Goal: Information Seeking & Learning: Learn about a topic

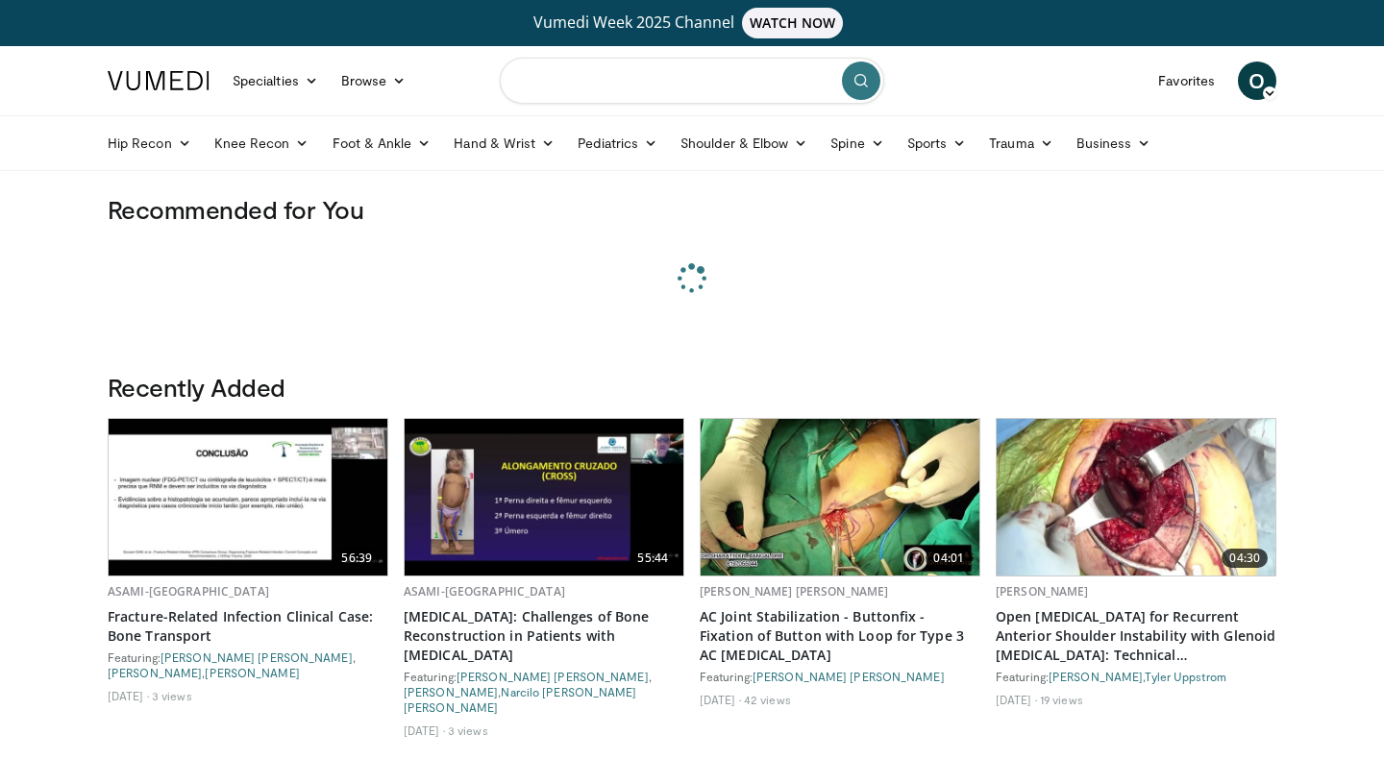
click at [558, 90] on input "Search topics, interventions" at bounding box center [692, 81] width 385 height 46
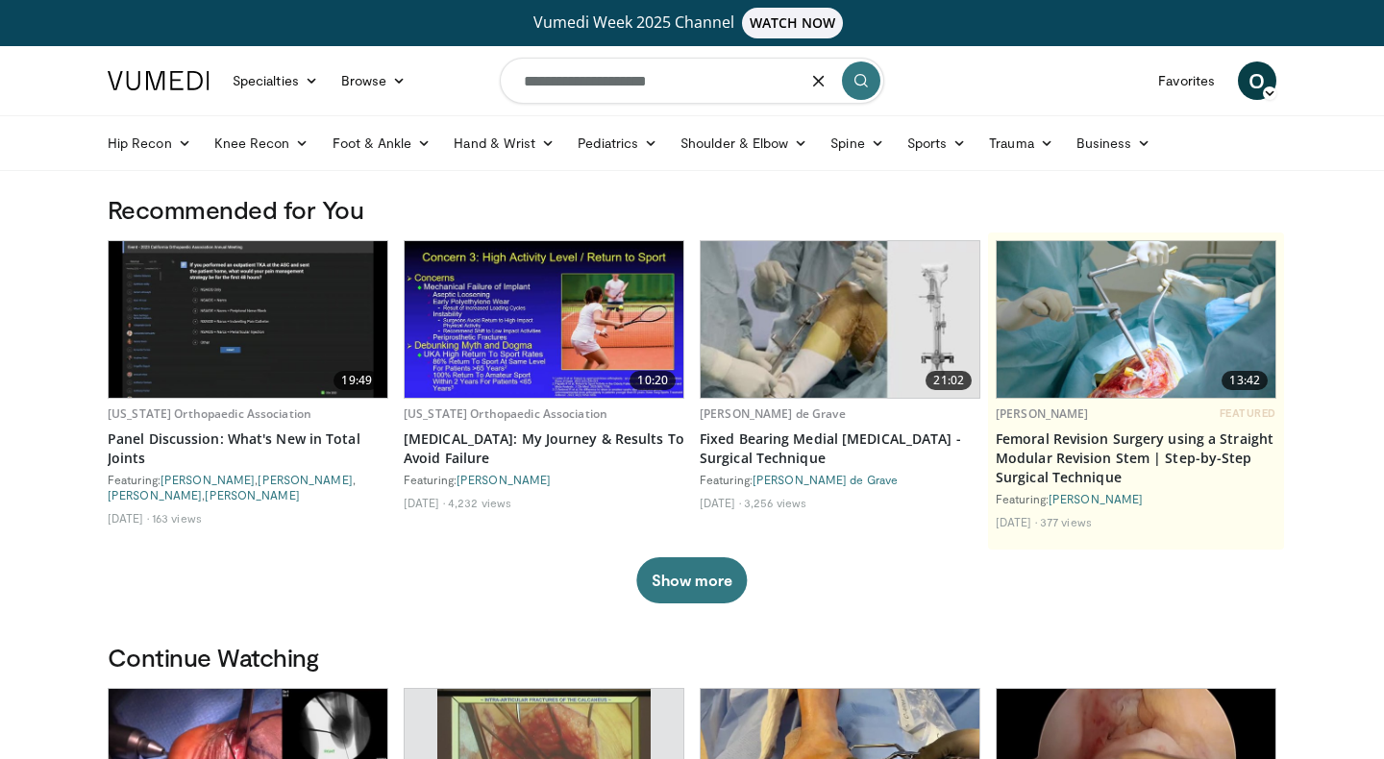
type input "**********"
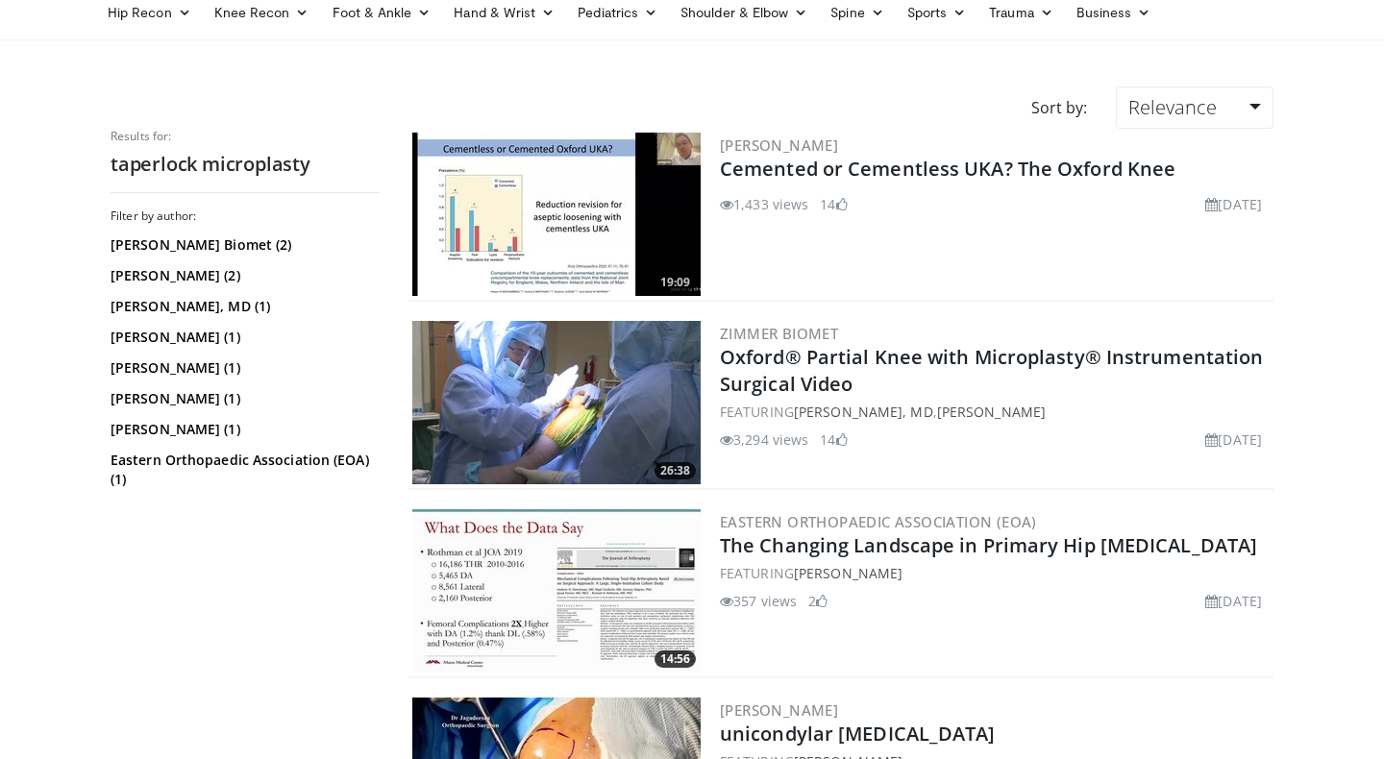
scroll to position [84, 0]
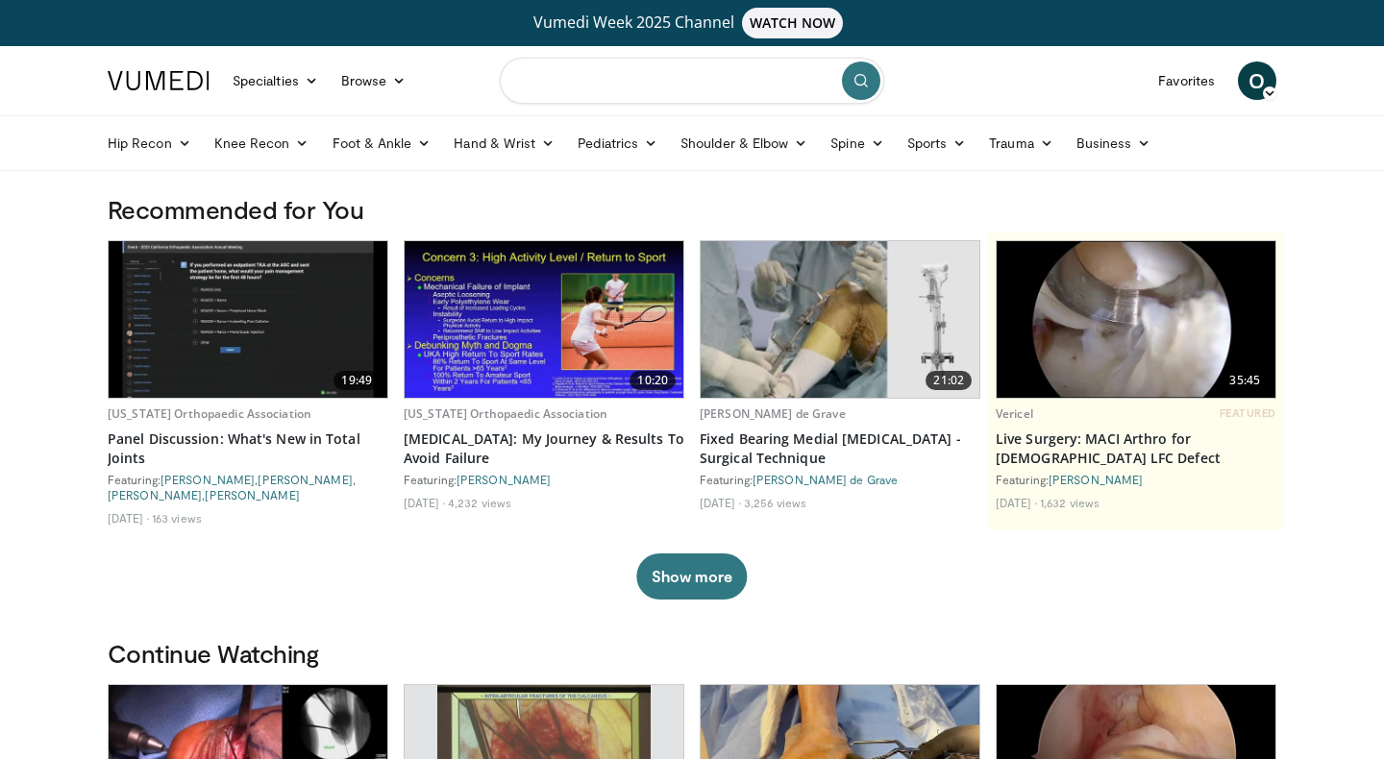
click at [556, 88] on input "Search topics, interventions" at bounding box center [692, 81] width 385 height 46
type input "*"
type input "**********"
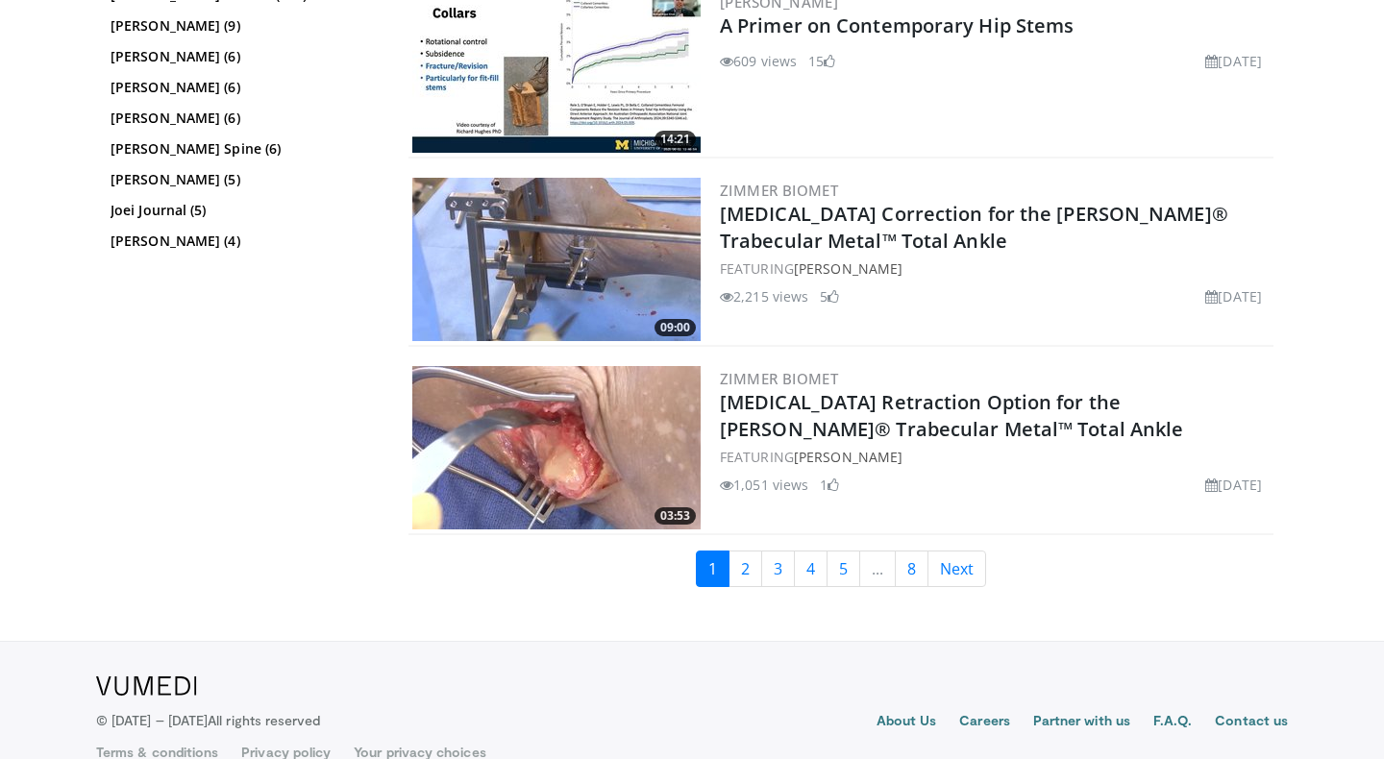
scroll to position [4417, 0]
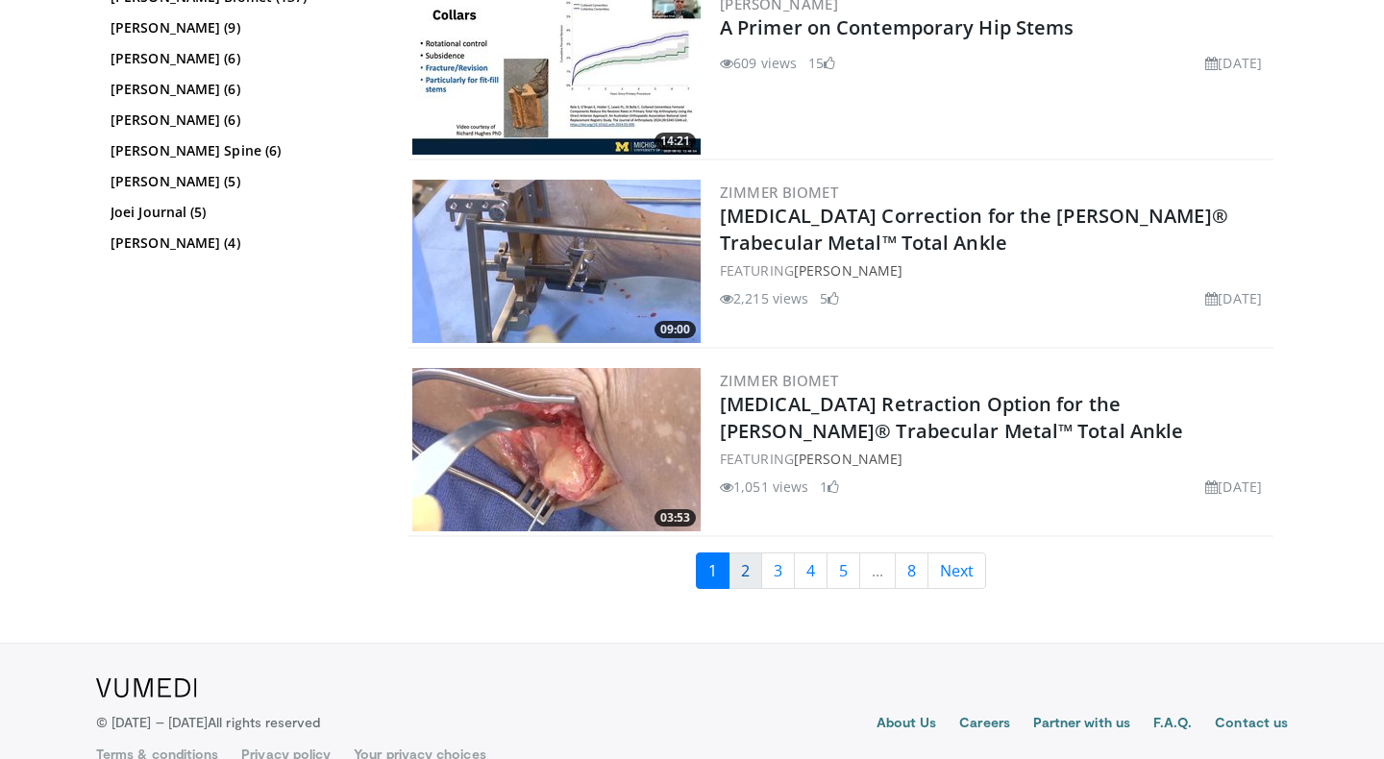
click at [746, 573] on link "2" at bounding box center [746, 571] width 34 height 37
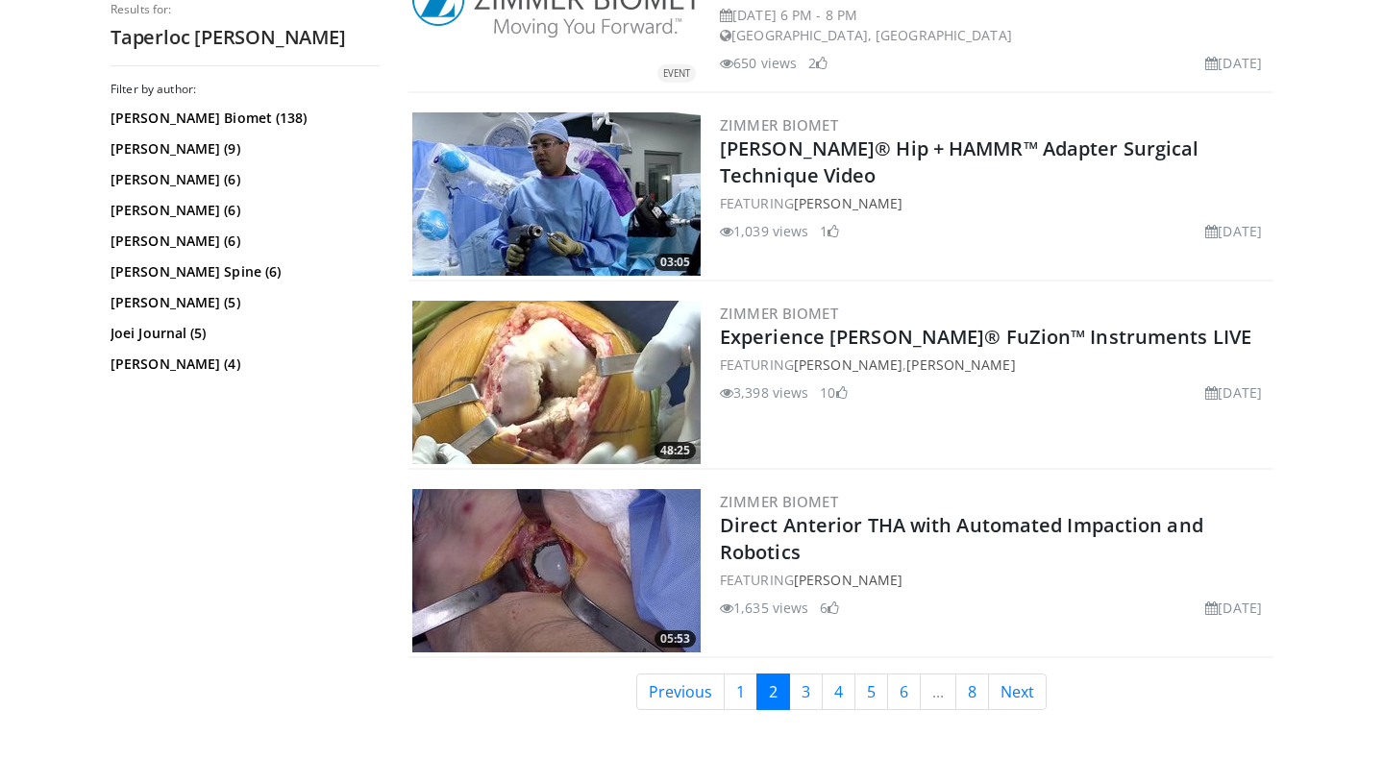
scroll to position [4076, 0]
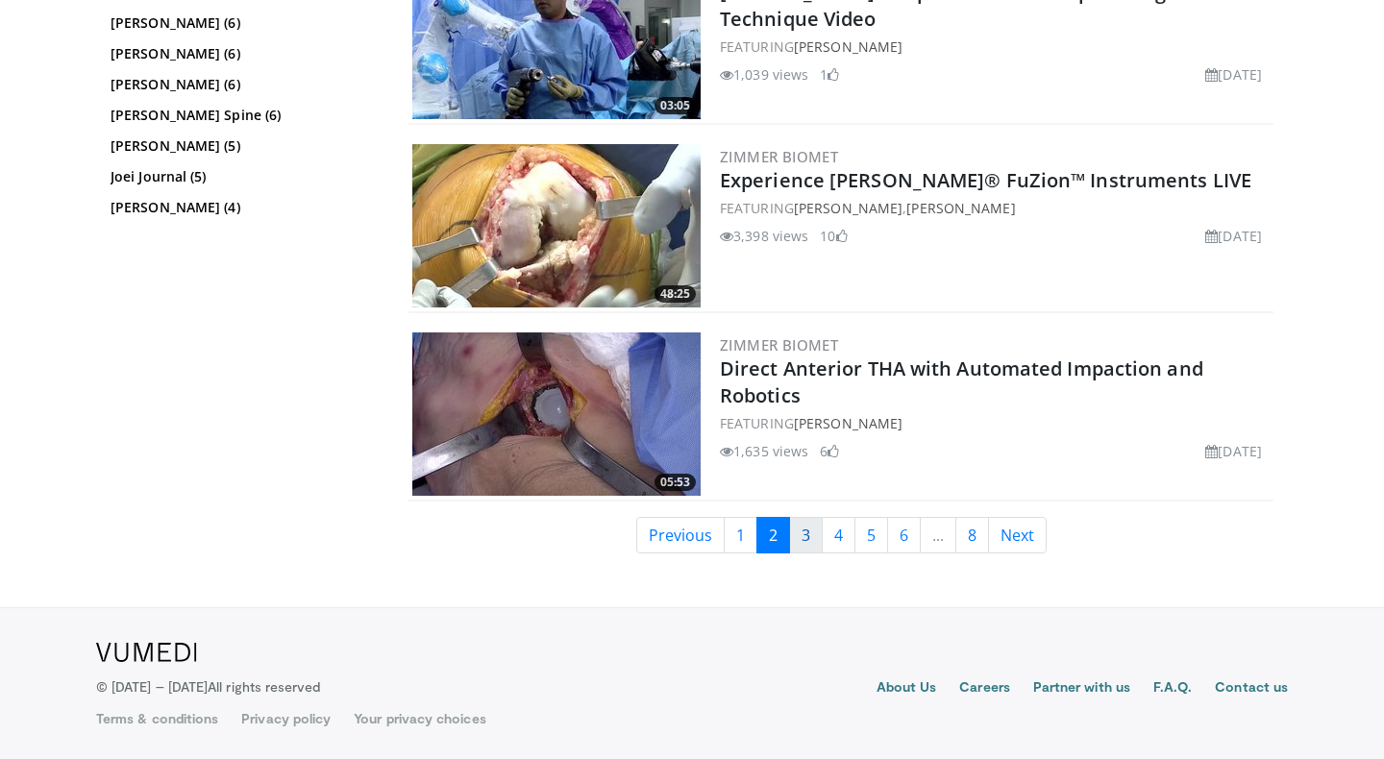
click at [801, 537] on link "3" at bounding box center [806, 535] width 34 height 37
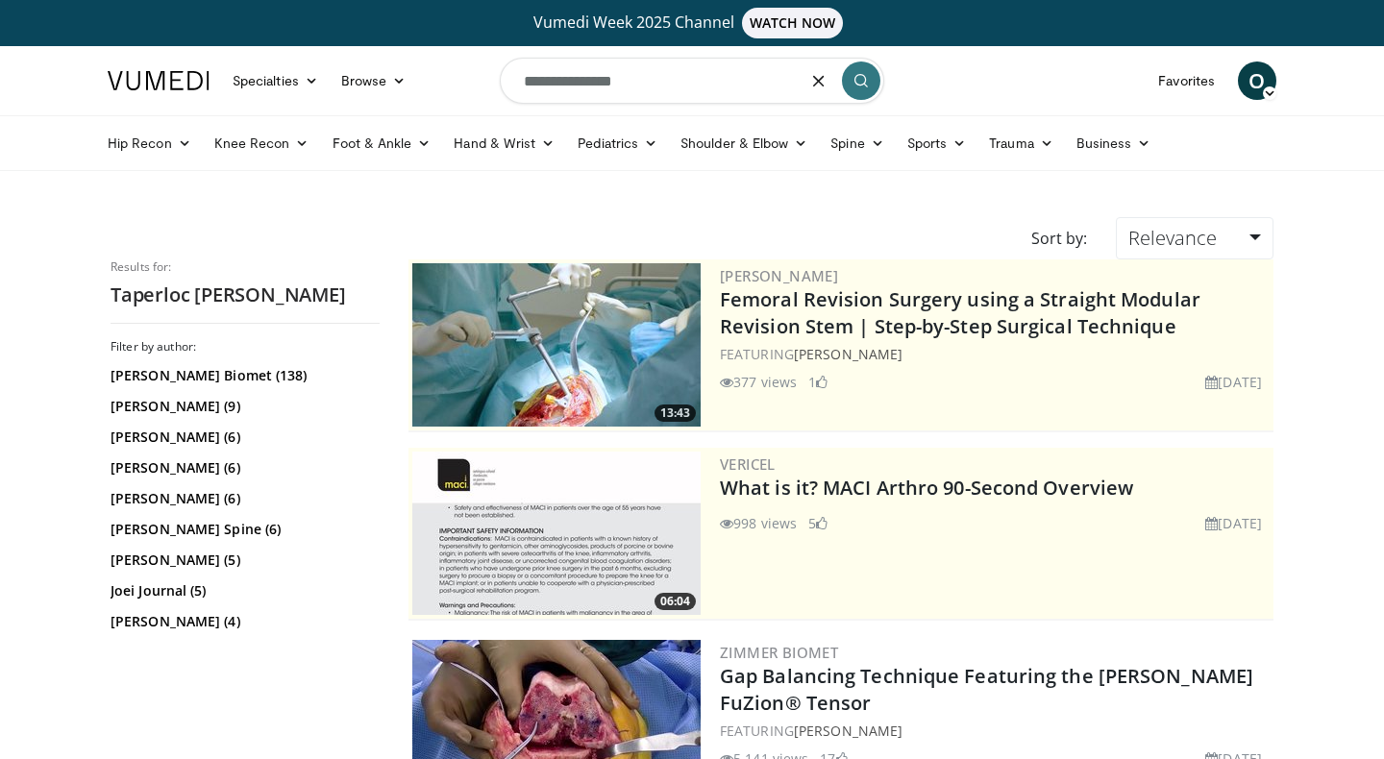
drag, startPoint x: 584, startPoint y: 84, endPoint x: 473, endPoint y: 66, distance: 111.9
click at [473, 66] on nav "Specialties Adult & Family Medicine Allergy, Asthma, Immunology Anesthesiology …" at bounding box center [692, 80] width 1192 height 69
click at [560, 87] on input "**********" at bounding box center [692, 81] width 385 height 46
type input "**********"
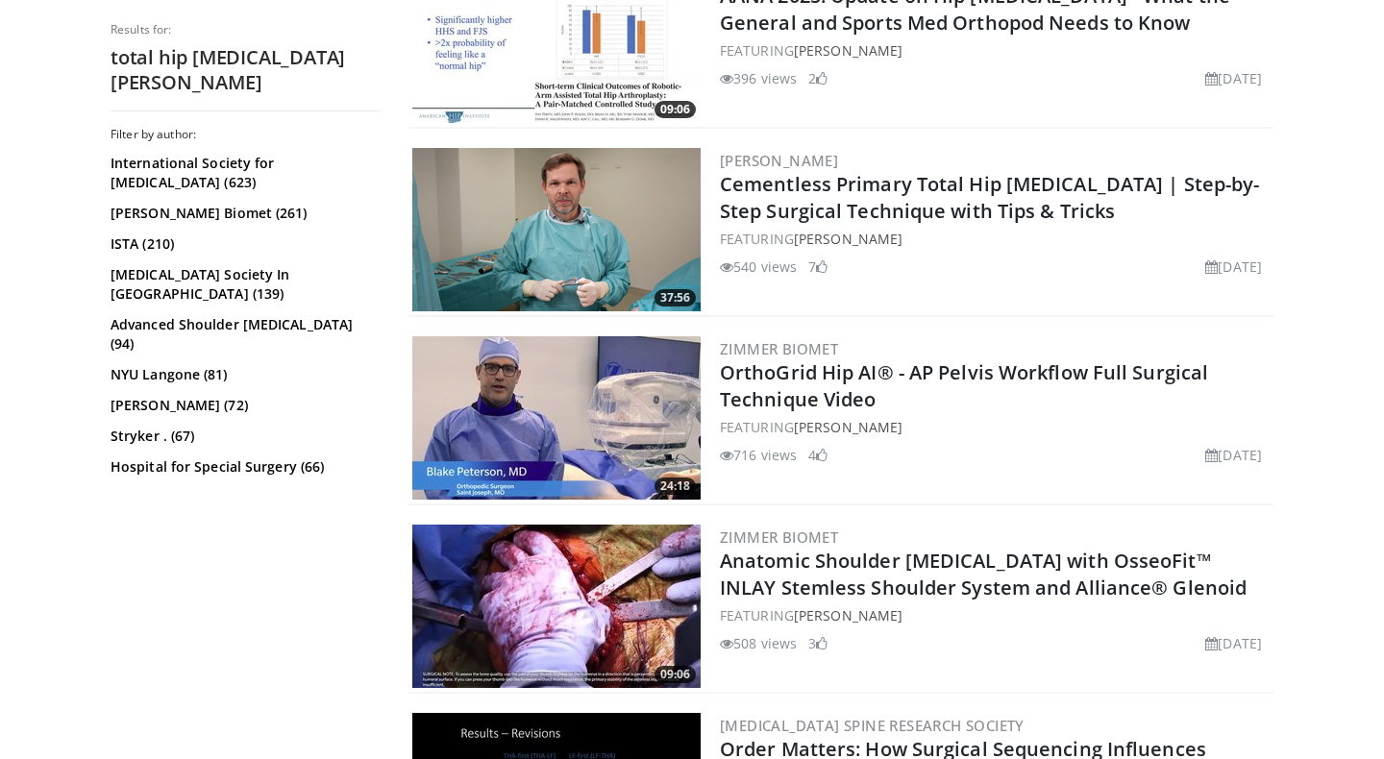
scroll to position [2757, 0]
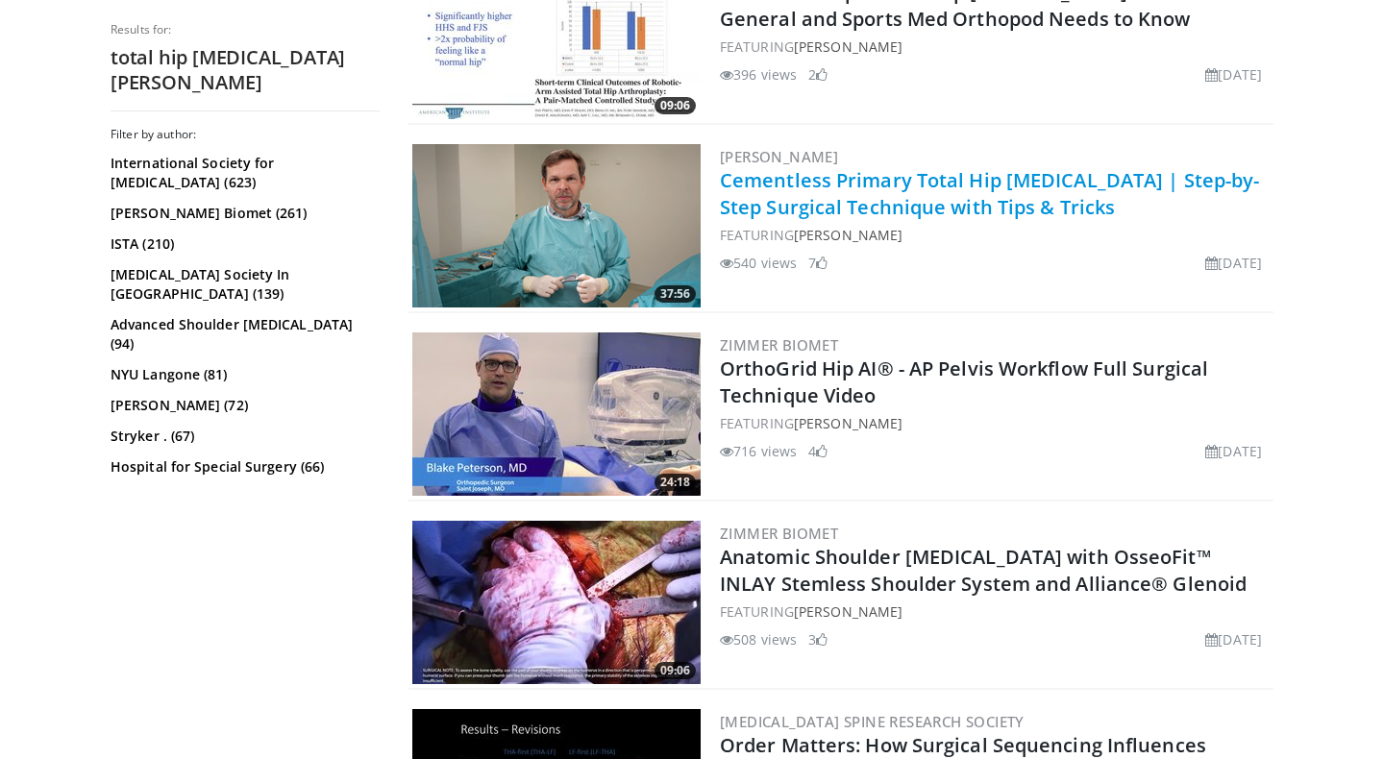
click at [775, 196] on link "Cementless Primary Total Hip Arthroplasty | Step-by-Step Surgical Technique wit…" at bounding box center [989, 193] width 539 height 53
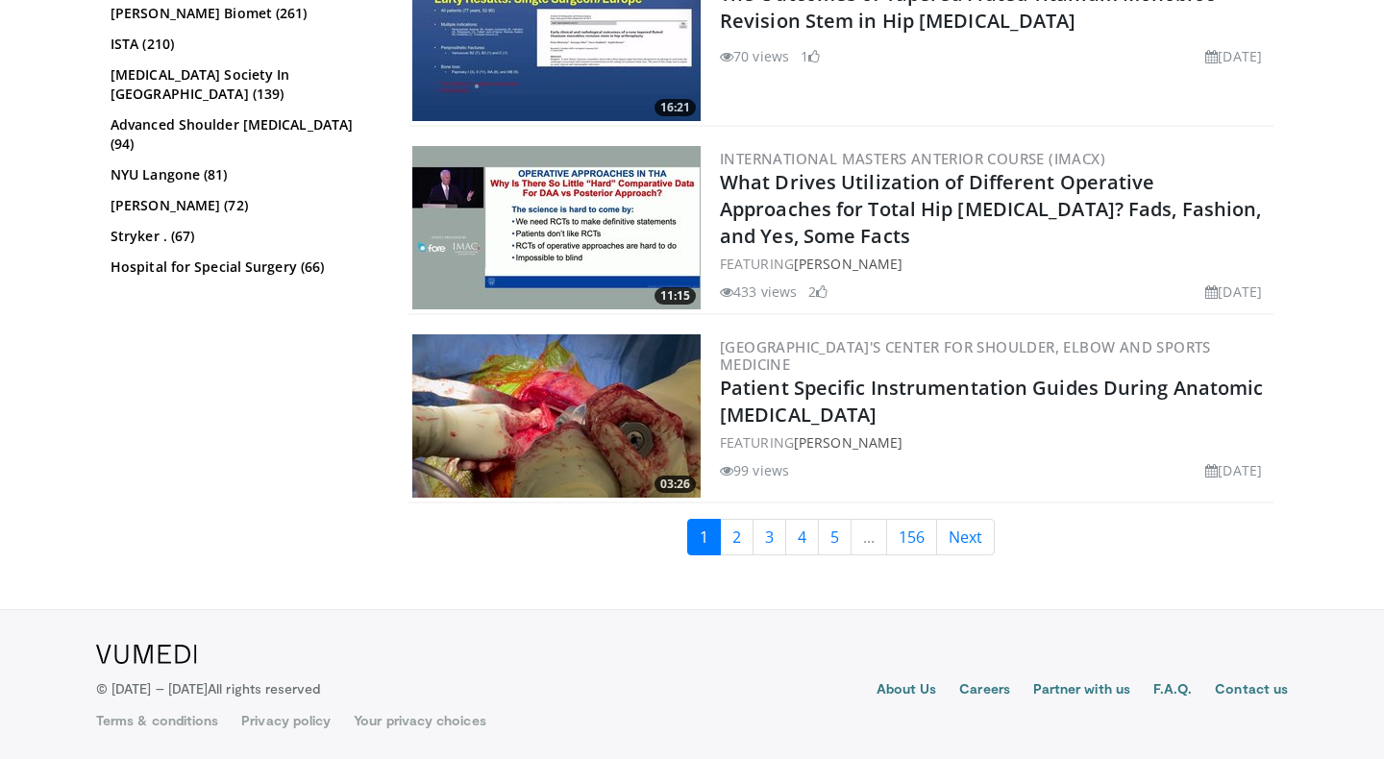
scroll to position [4264, 0]
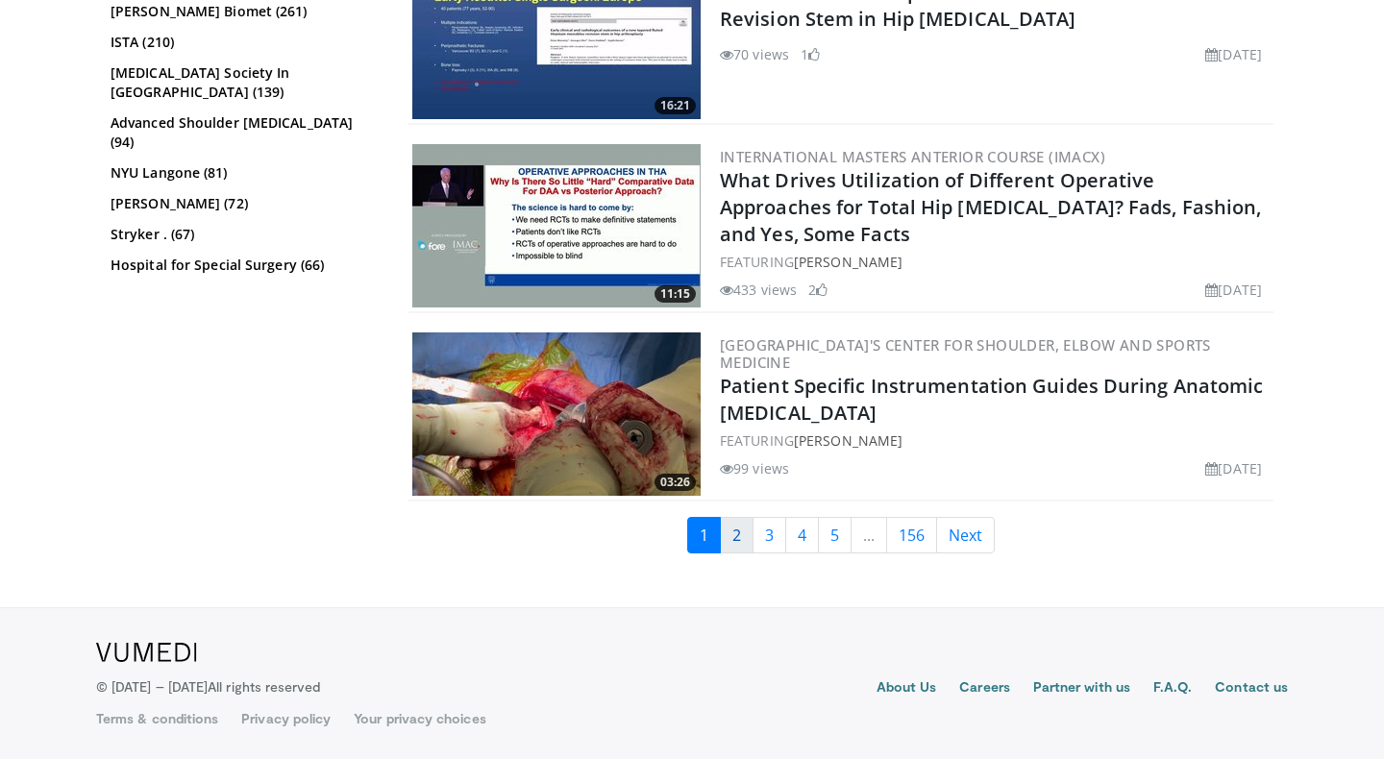
click at [732, 537] on link "2" at bounding box center [737, 535] width 34 height 37
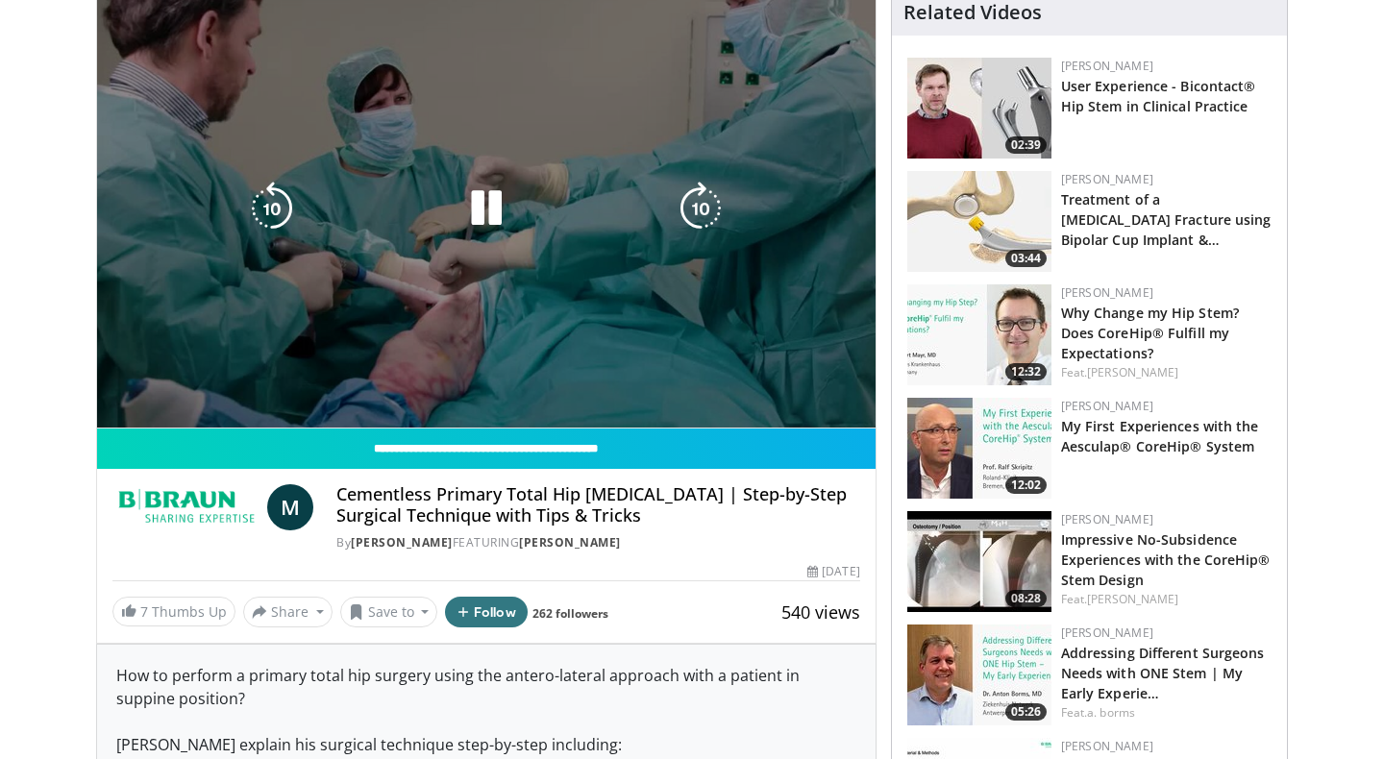
scroll to position [9, 0]
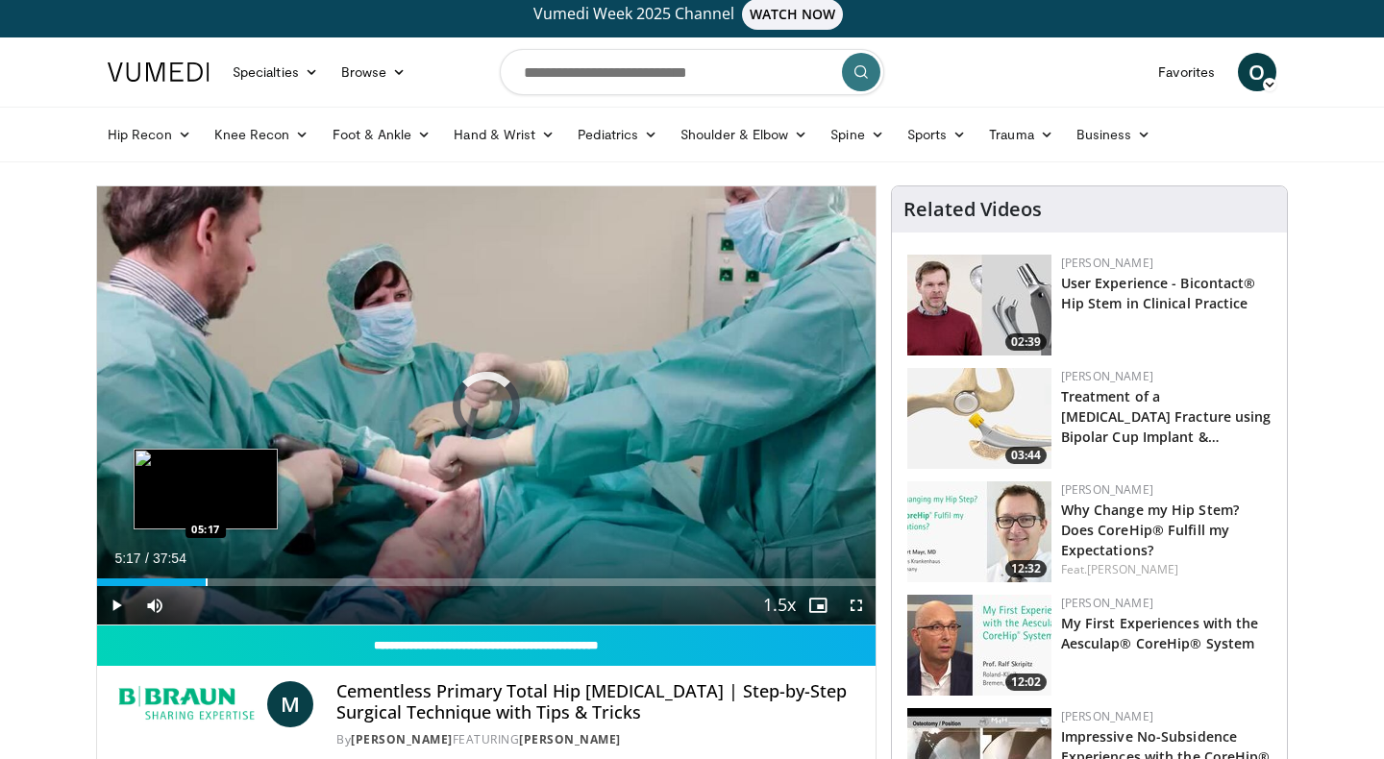
click at [206, 582] on div "Progress Bar" at bounding box center [207, 583] width 2 height 8
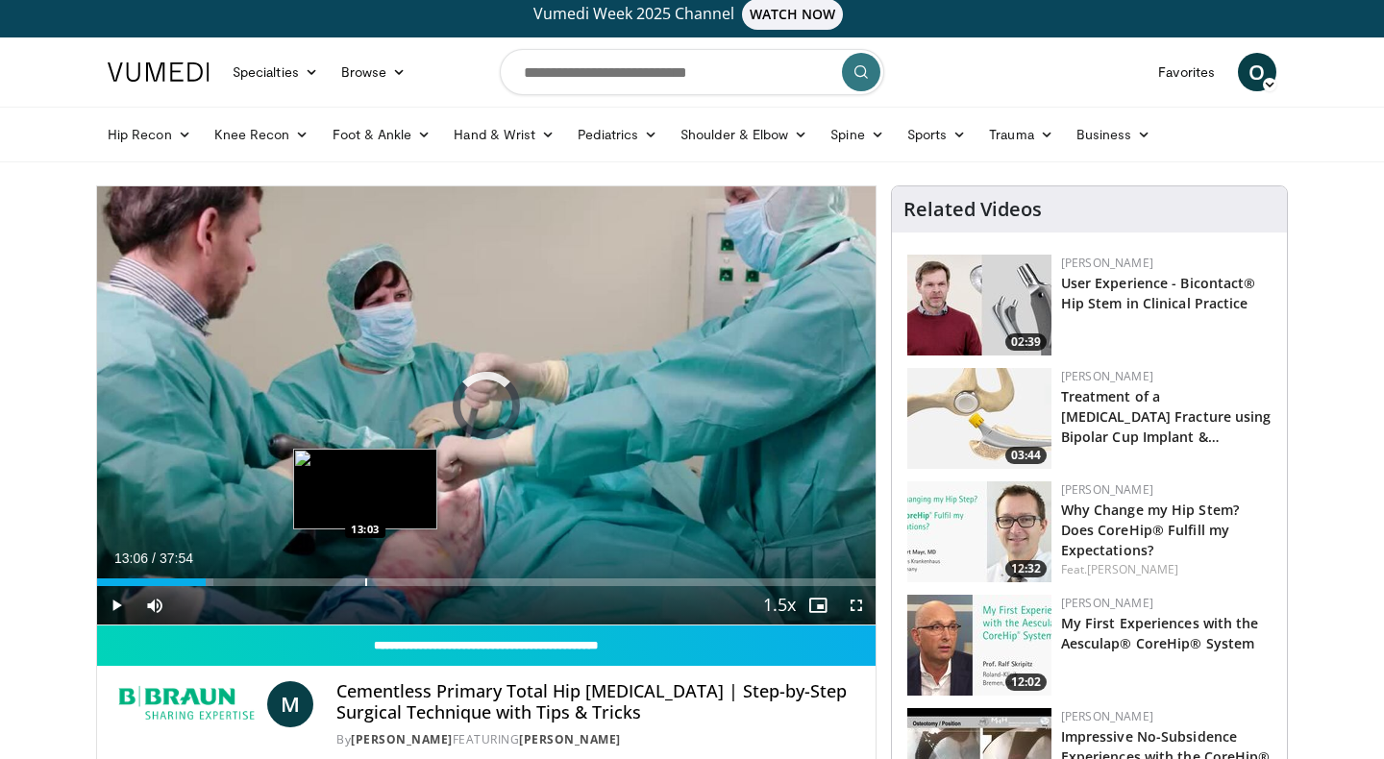
click at [365, 583] on div "Progress Bar" at bounding box center [366, 583] width 2 height 8
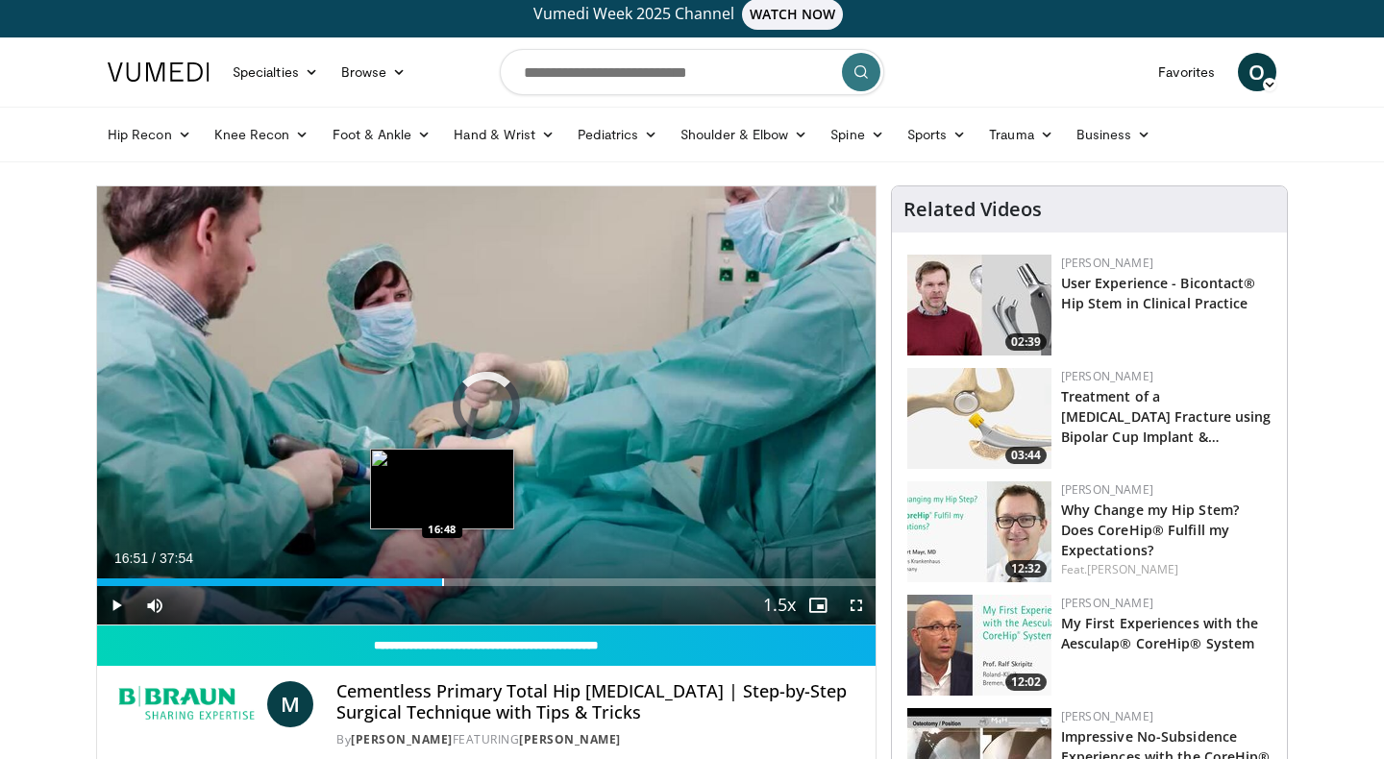
click at [442, 575] on div "Loaded : 35.61% 13:07 16:48" at bounding box center [486, 577] width 779 height 18
click at [497, 570] on div "Loaded : 47.03% 19:28 19:28" at bounding box center [486, 577] width 779 height 18
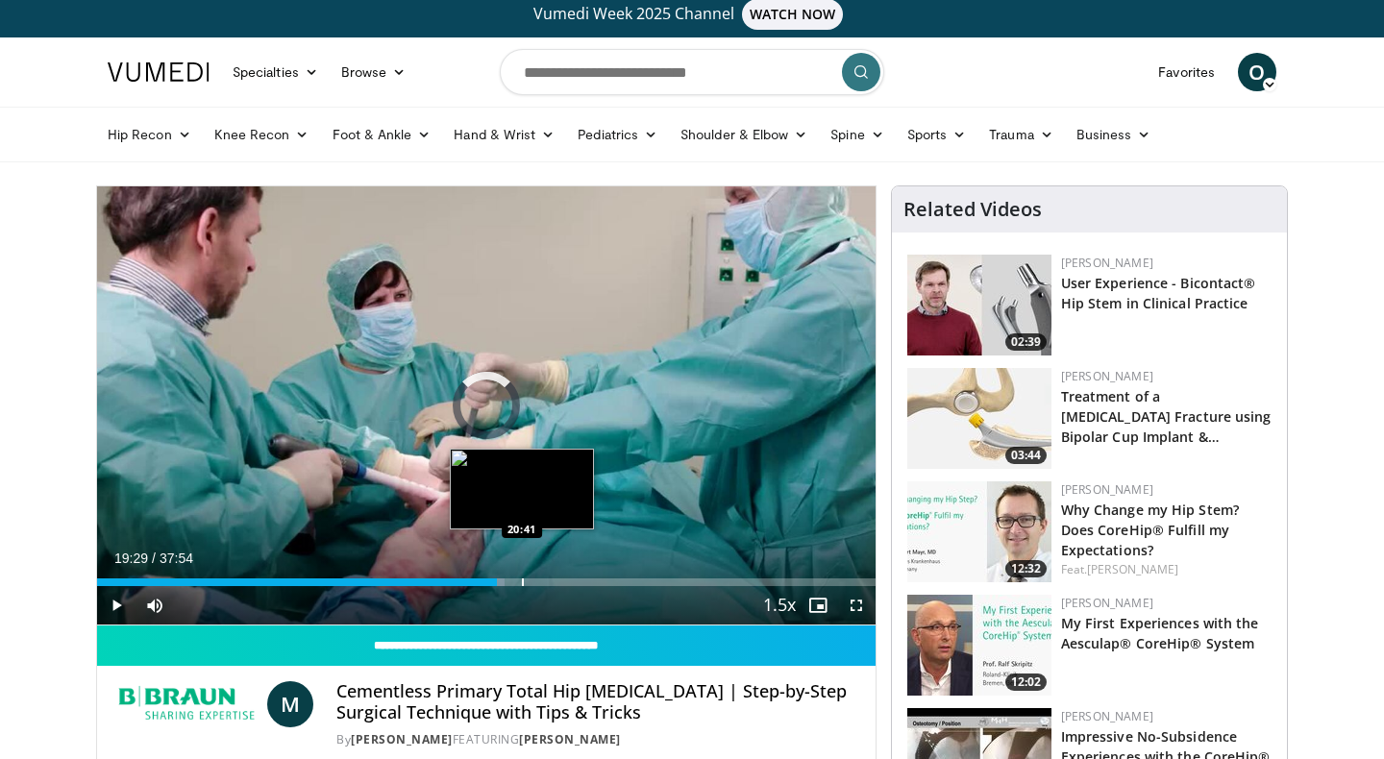
click at [522, 579] on div "Progress Bar" at bounding box center [523, 583] width 2 height 8
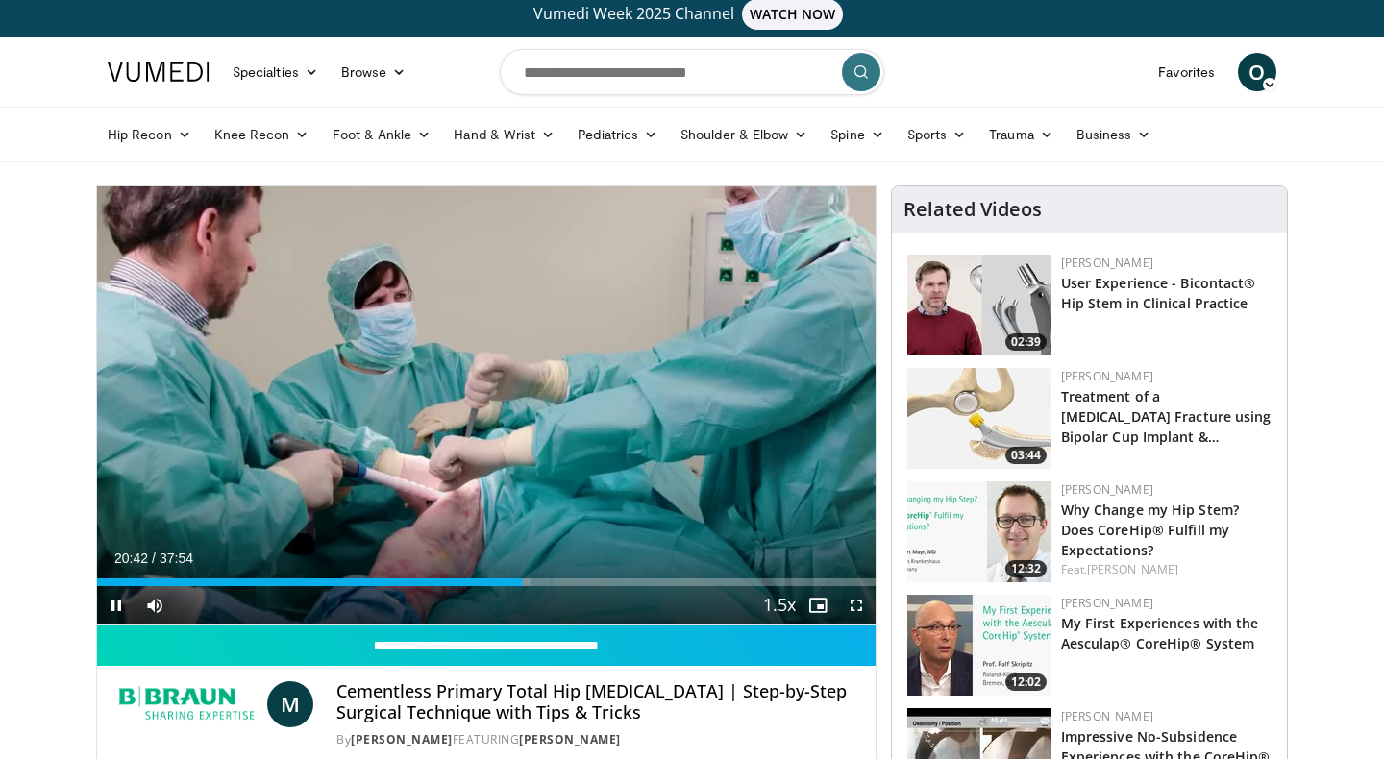
click at [545, 589] on div "Current Time 20:42 / Duration 37:54 Pause Skip Backward Skip Forward Mute Loade…" at bounding box center [486, 605] width 779 height 38
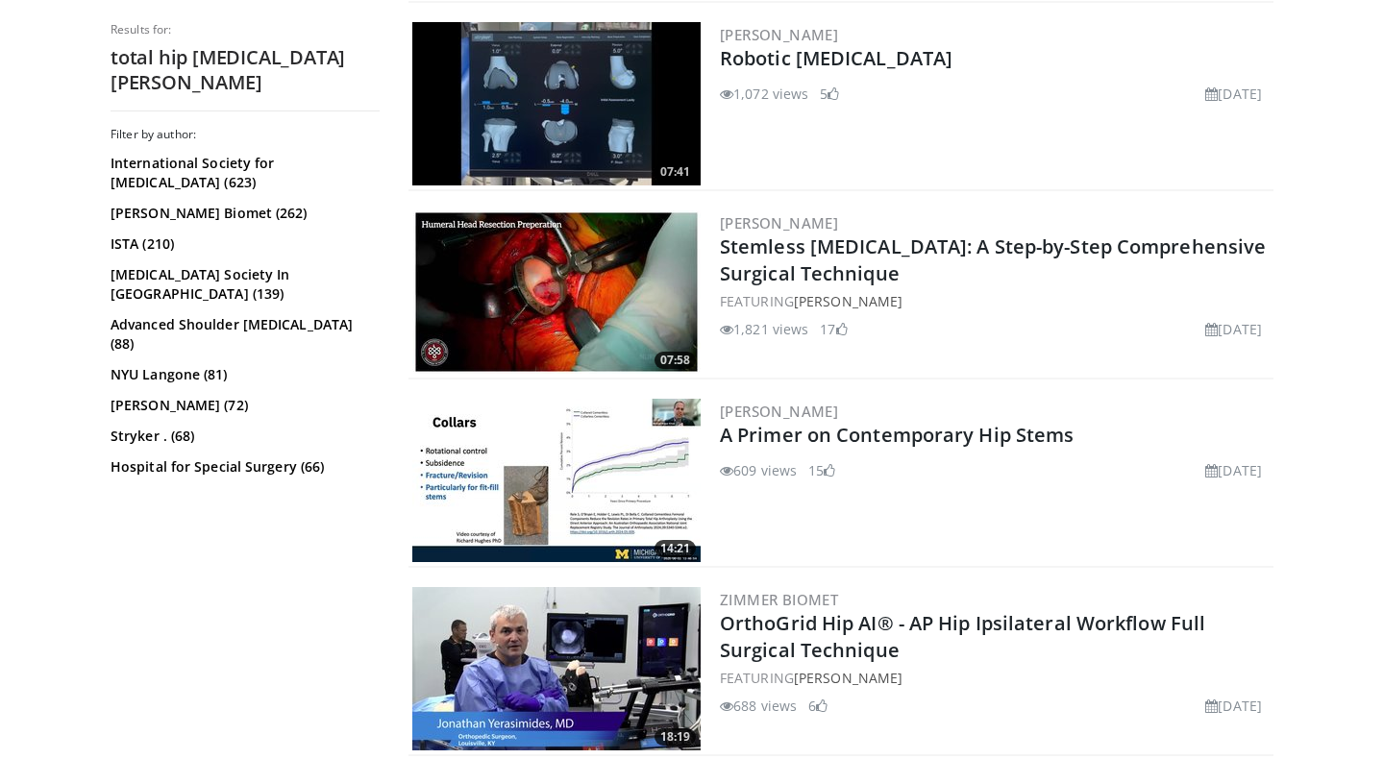
scroll to position [3828, 0]
